Goal: Information Seeking & Learning: Understand process/instructions

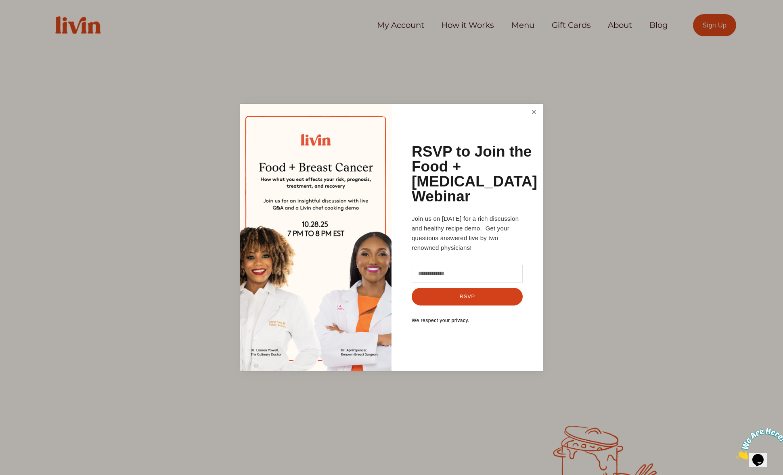
click at [528, 115] on link "Close" at bounding box center [534, 112] width 15 height 15
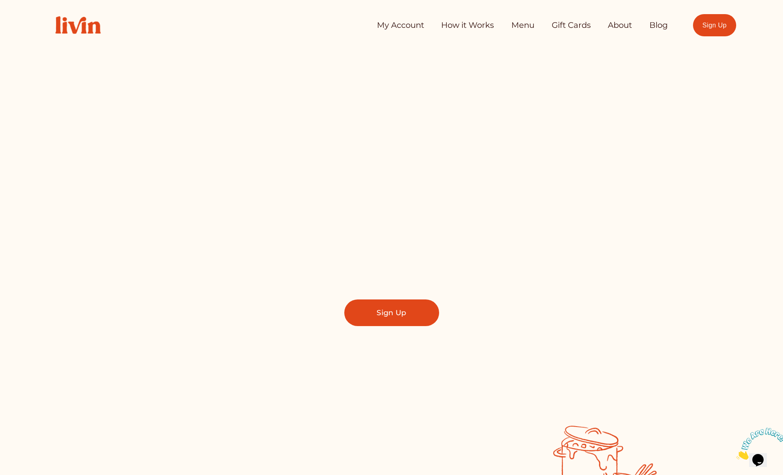
click at [480, 25] on link "How it Works" at bounding box center [467, 25] width 53 height 16
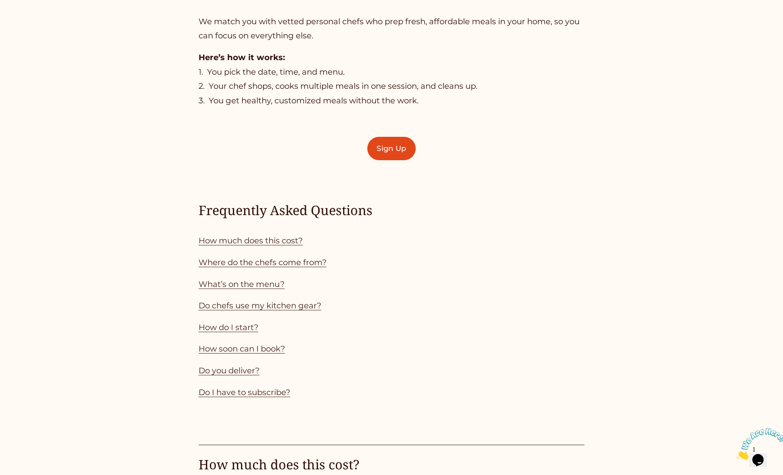
scroll to position [619, 0]
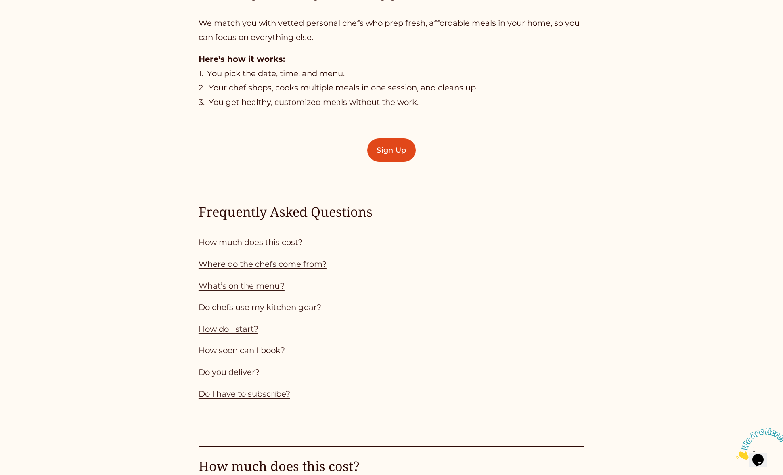
click at [236, 374] on link "Do you deliver?" at bounding box center [229, 372] width 61 height 10
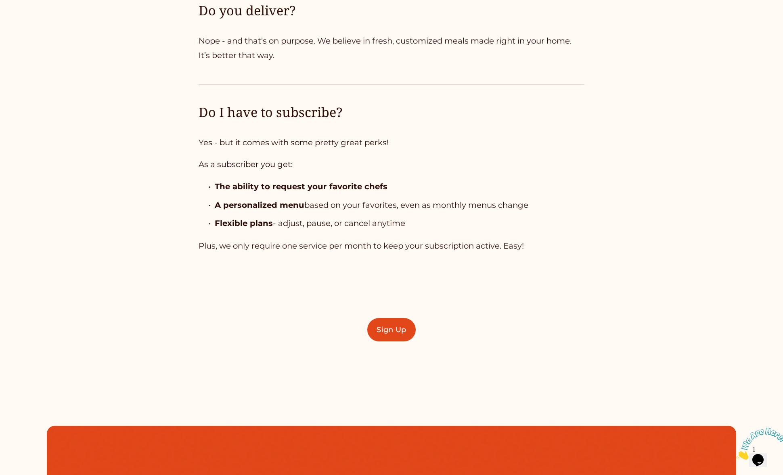
scroll to position [2435, 0]
